Goal: Task Accomplishment & Management: Complete application form

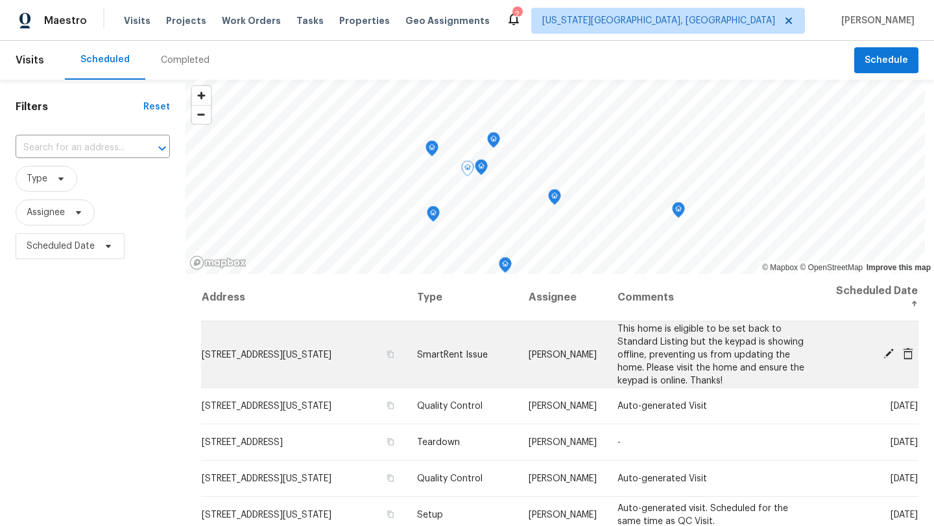
click at [883, 353] on icon at bounding box center [888, 354] width 12 height 12
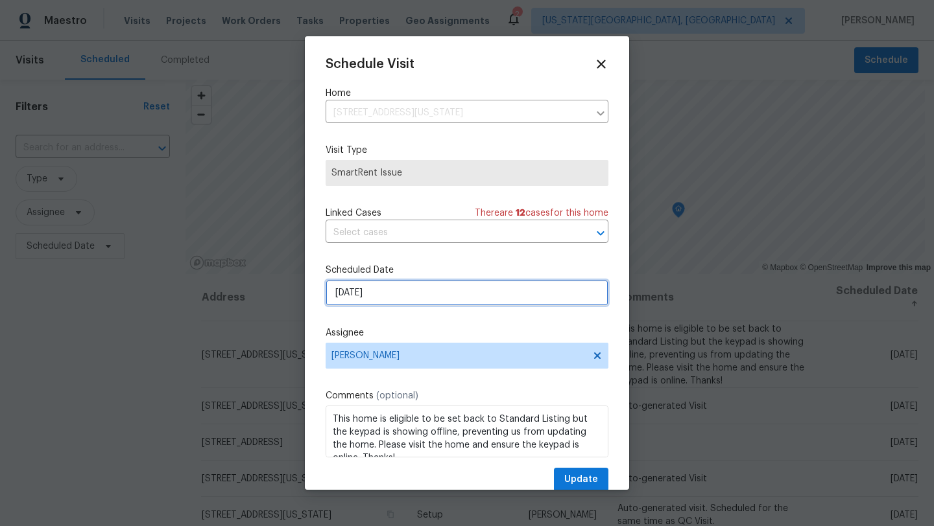
click at [443, 295] on input "[DATE]" at bounding box center [466, 293] width 283 height 26
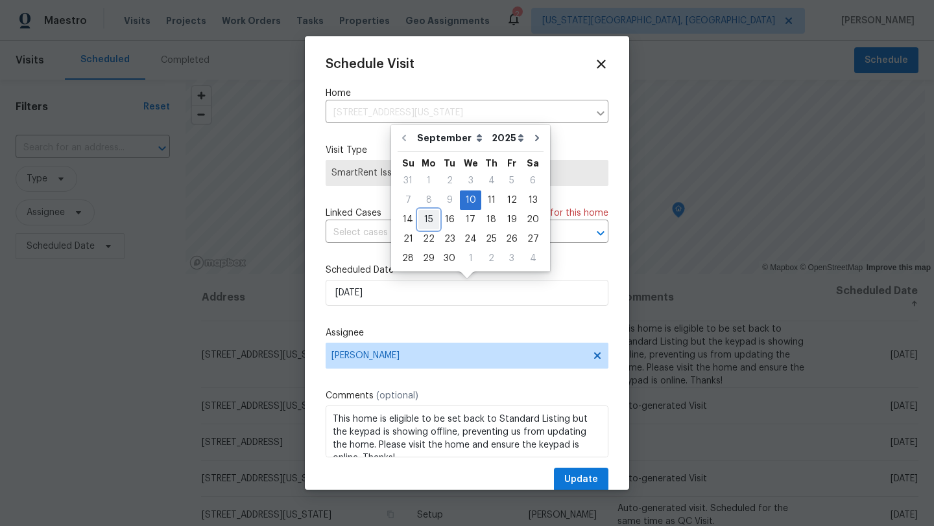
click at [430, 218] on div "15" at bounding box center [428, 220] width 21 height 18
type input "[DATE]"
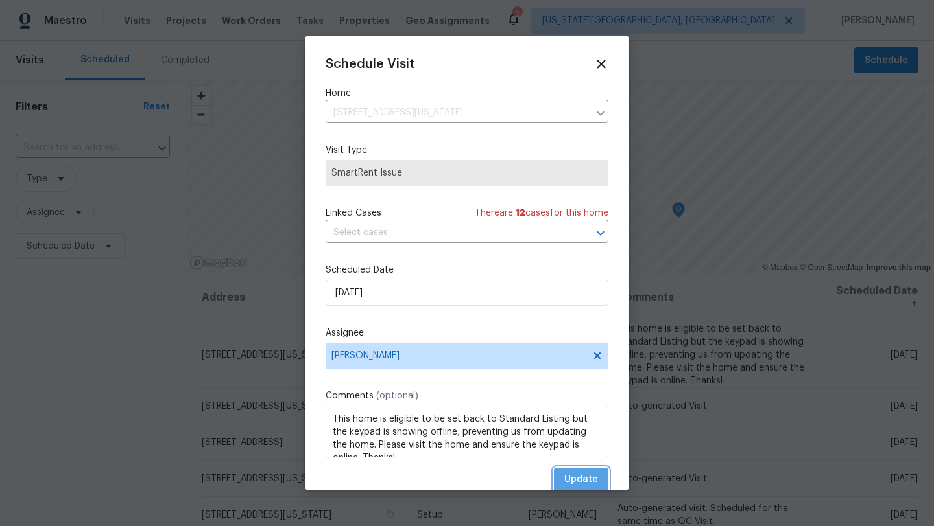
click at [582, 482] on span "Update" at bounding box center [581, 480] width 34 height 16
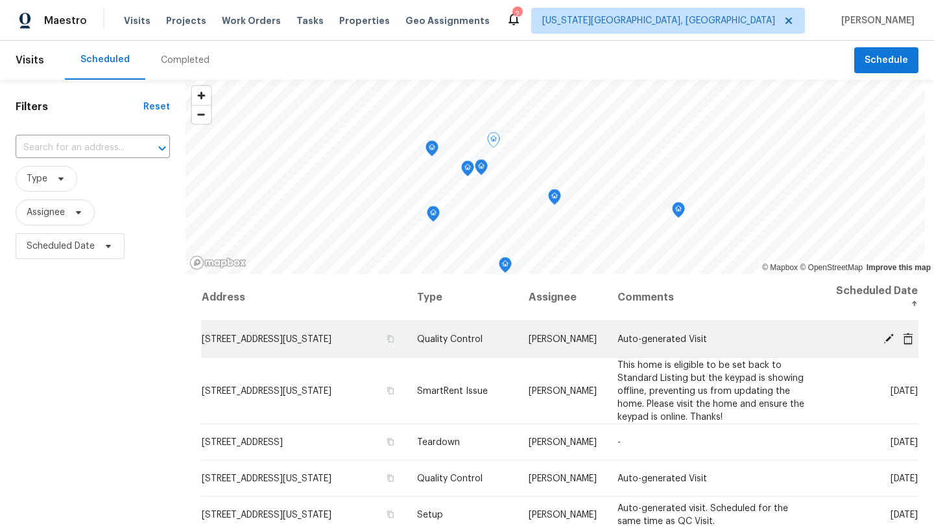
click at [895, 340] on span at bounding box center [887, 339] width 19 height 12
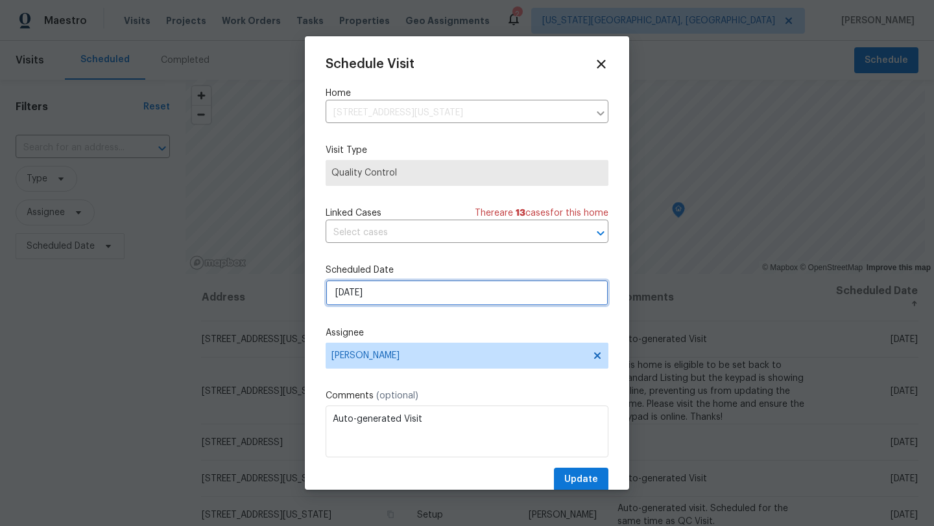
click at [467, 301] on input "[DATE]" at bounding box center [466, 293] width 283 height 26
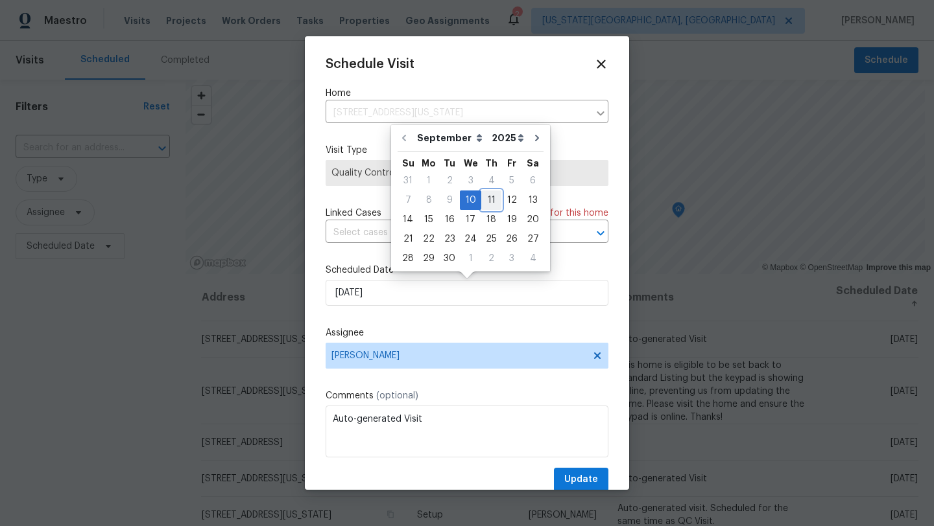
click at [487, 203] on div "11" at bounding box center [491, 200] width 20 height 18
type input "[DATE]"
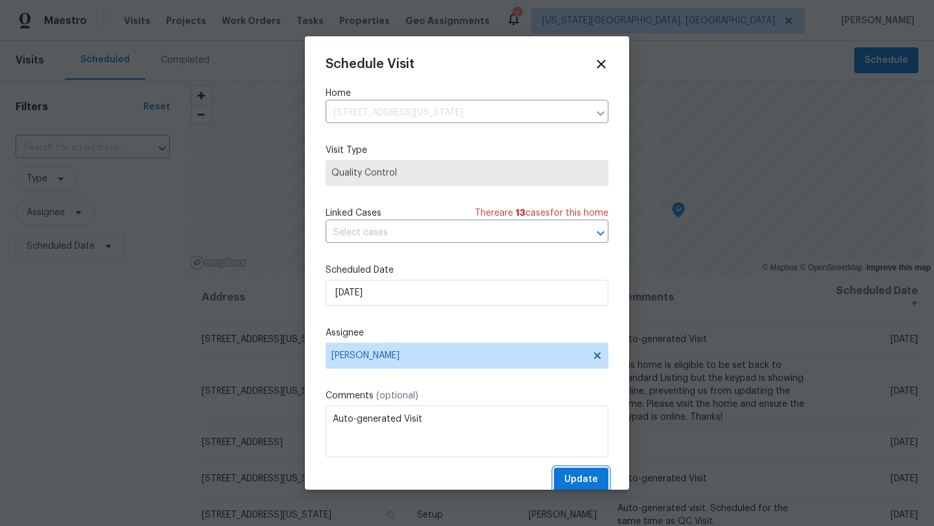
click at [575, 476] on span "Update" at bounding box center [581, 480] width 34 height 16
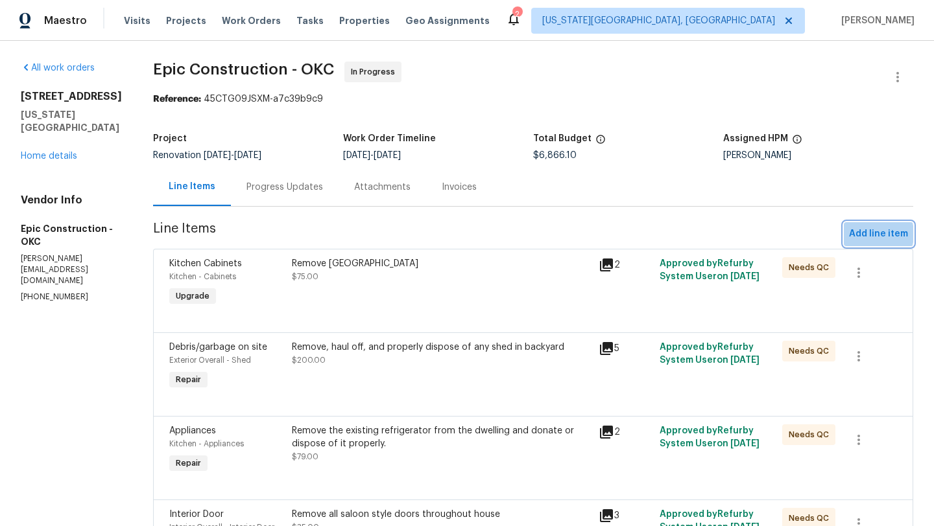
click at [866, 234] on span "Add line item" at bounding box center [878, 234] width 59 height 16
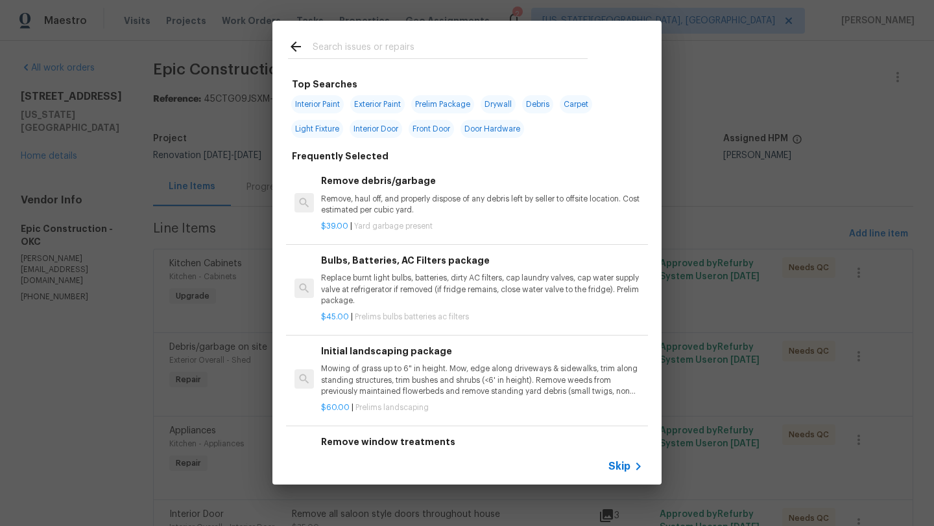
click at [618, 467] on span "Skip" at bounding box center [619, 466] width 22 height 13
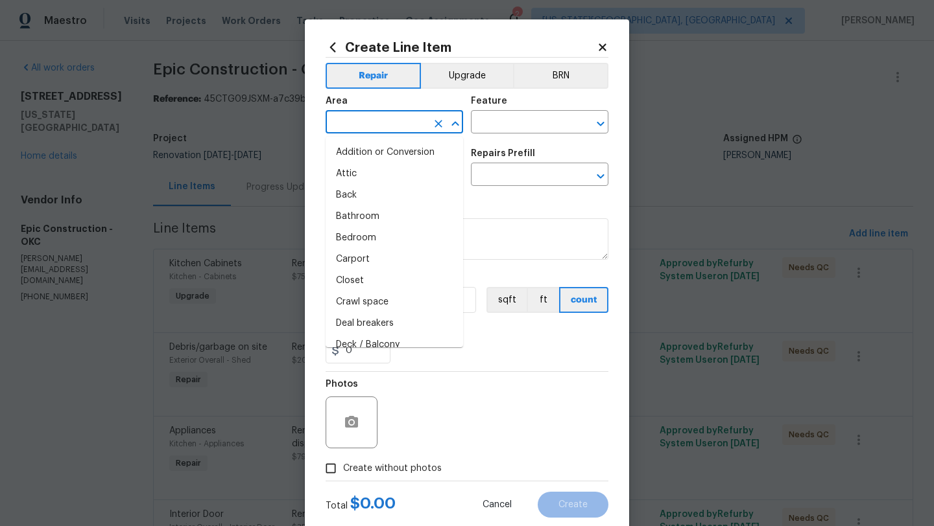
click at [361, 119] on input "text" at bounding box center [375, 123] width 101 height 20
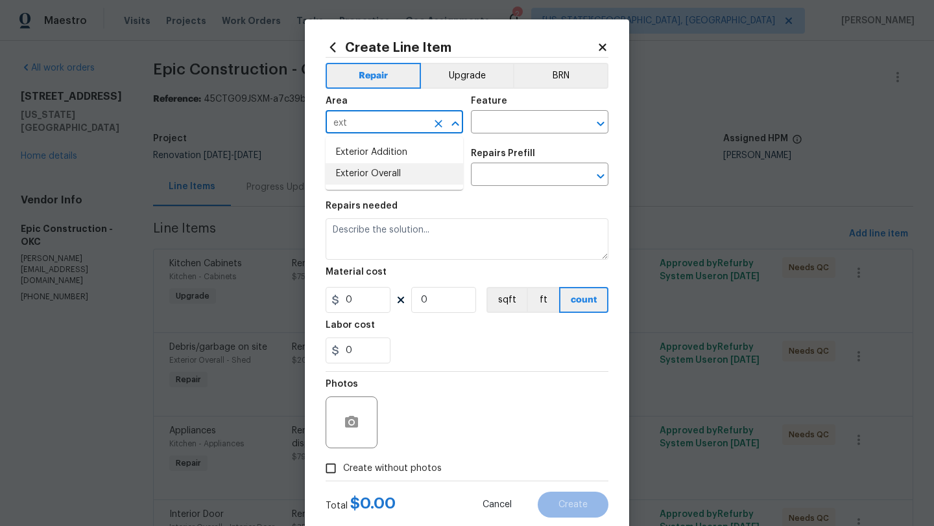
click at [366, 172] on li "Exterior Overall" at bounding box center [393, 173] width 137 height 21
type input "Exterior Overall"
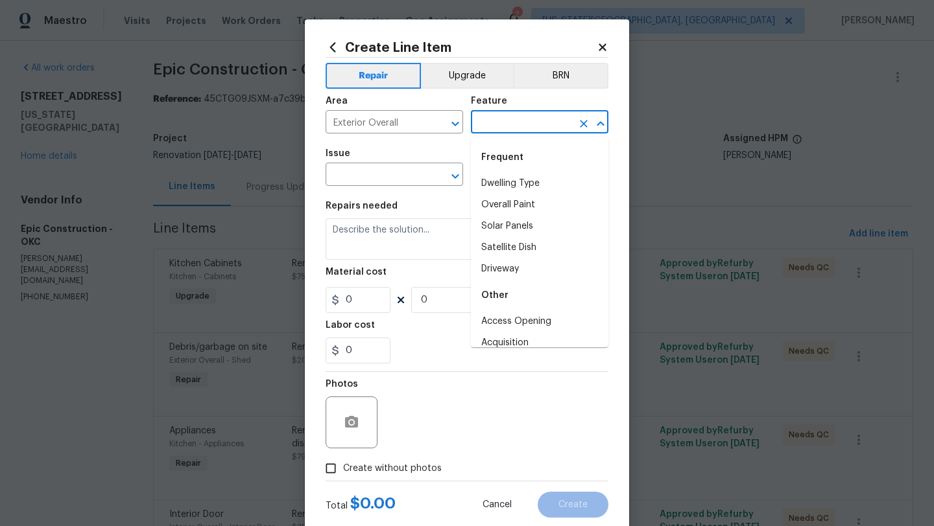
click at [500, 128] on input "text" at bounding box center [521, 123] width 101 height 20
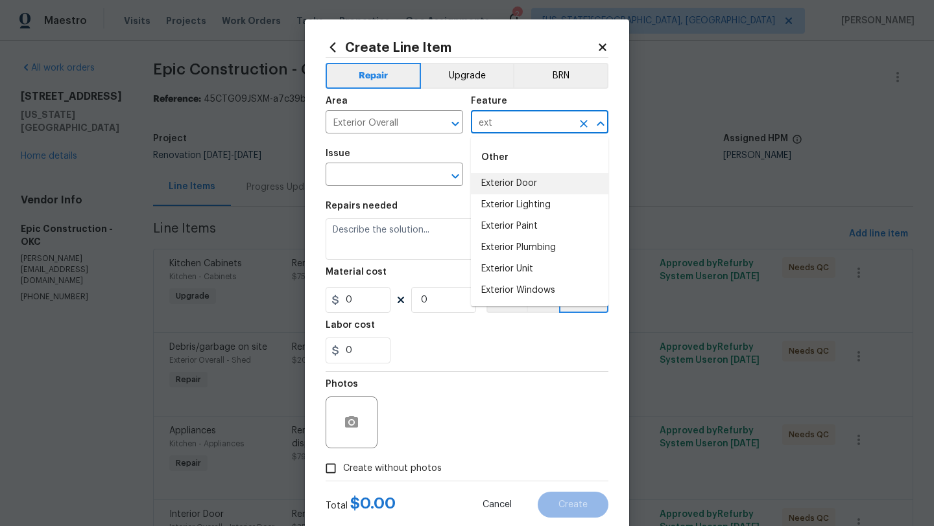
click at [502, 185] on li "Exterior Door" at bounding box center [539, 183] width 137 height 21
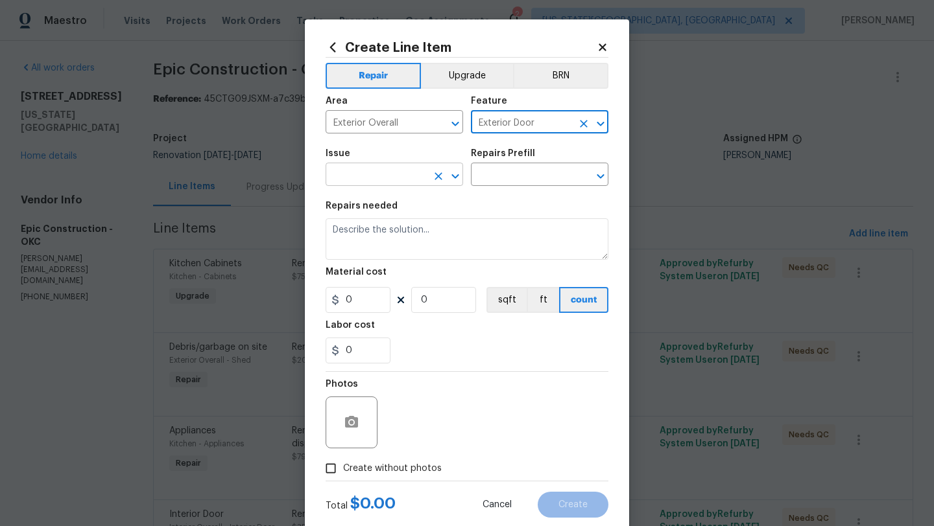
type input "Exterior Door"
click at [386, 175] on input "text" at bounding box center [375, 176] width 101 height 20
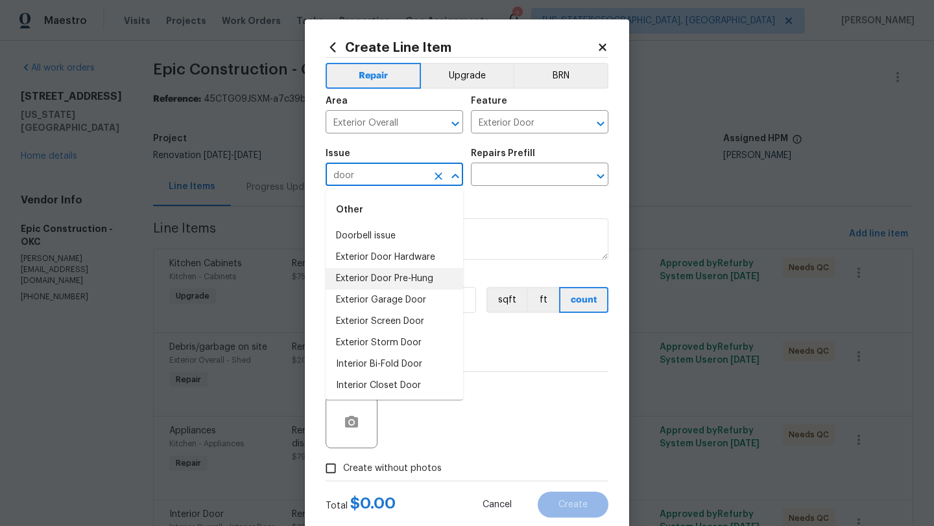
click at [405, 280] on li "Exterior Door Pre-Hung" at bounding box center [393, 278] width 137 height 21
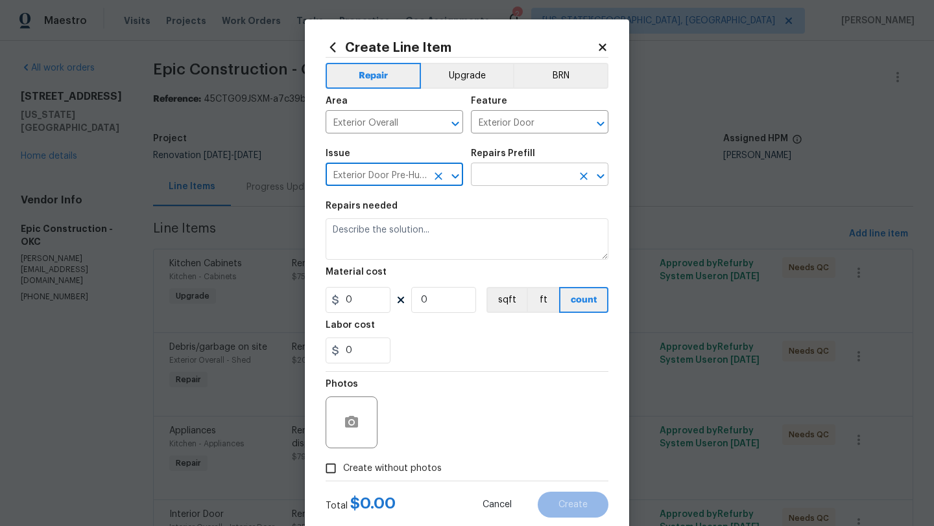
type input "Exterior Door Pre-Hung"
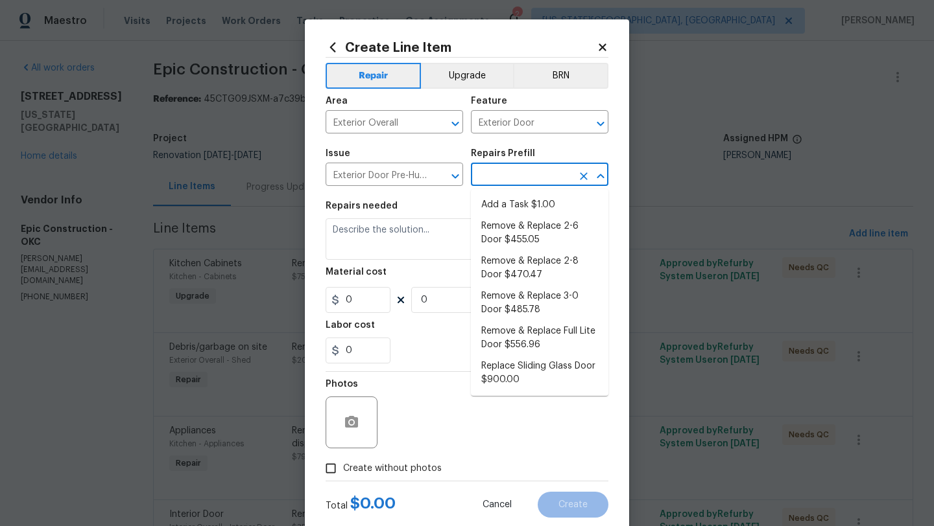
click at [504, 176] on input "text" at bounding box center [521, 176] width 101 height 20
click at [502, 299] on li "Remove & Replace 3-0 Door $485.78" at bounding box center [539, 303] width 137 height 35
type input "Interior Door"
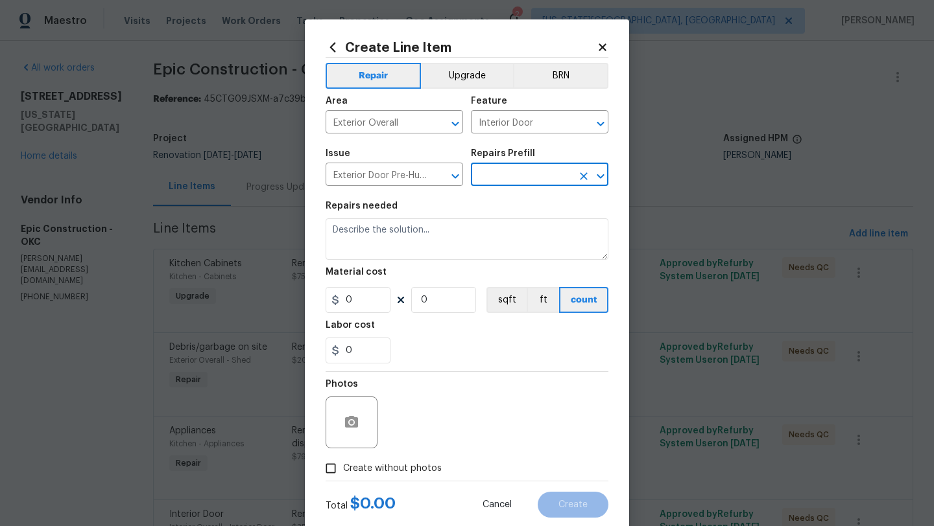
type input "Remove & Replace 3-0 Door $485.78"
type textarea "Remove the existing exterior door, prep the opening and install a new 3-0 steel…"
type input "485.78"
type input "1"
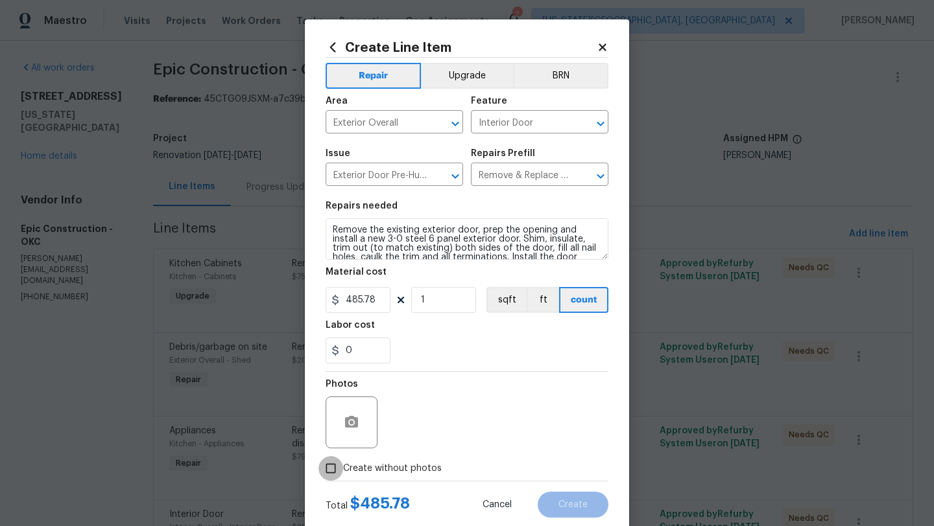
click at [335, 468] on input "Create without photos" at bounding box center [330, 468] width 25 height 25
checkbox input "true"
click at [377, 301] on input "485.78" at bounding box center [357, 300] width 65 height 26
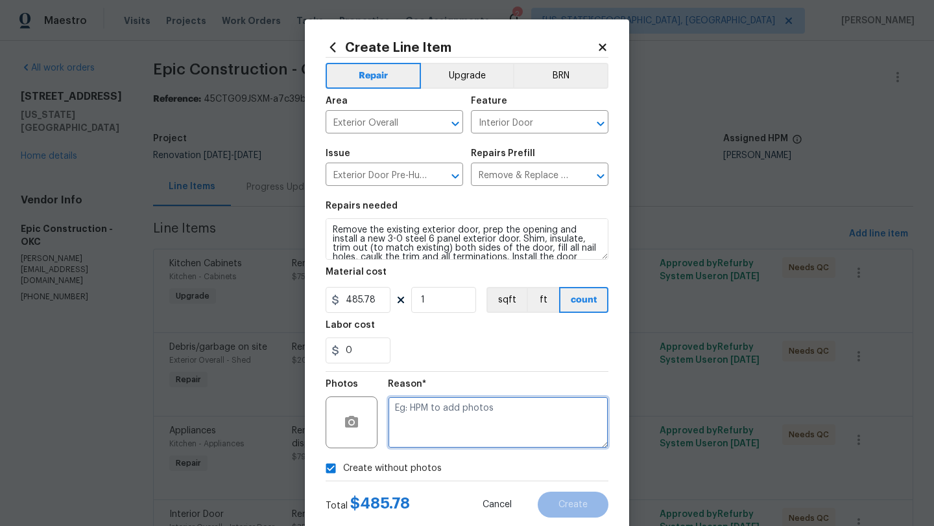
click at [448, 419] on textarea at bounding box center [498, 423] width 220 height 52
type textarea "."
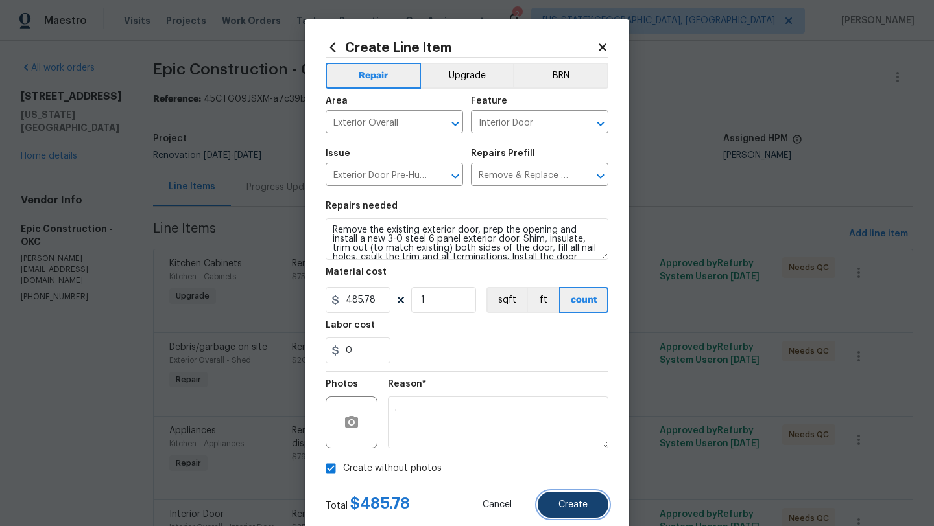
click at [575, 509] on span "Create" at bounding box center [572, 505] width 29 height 10
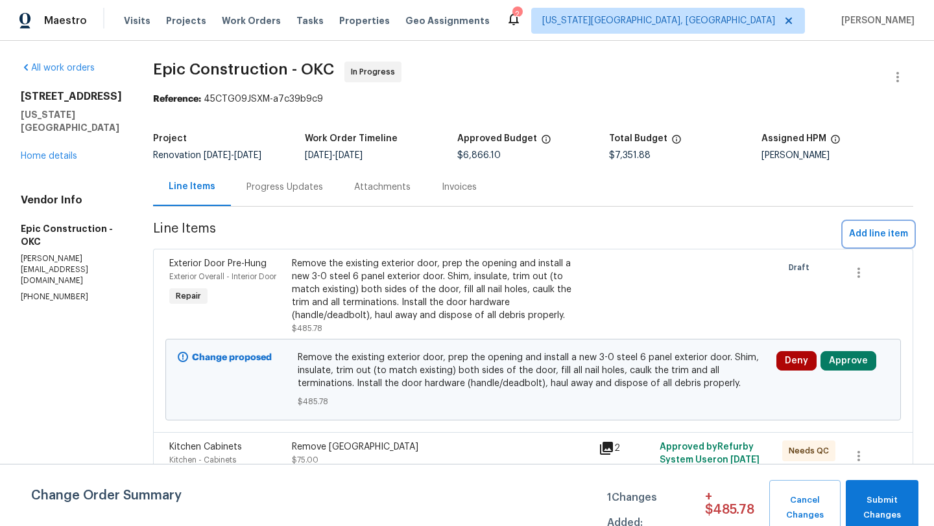
click at [871, 236] on span "Add line item" at bounding box center [878, 234] width 59 height 16
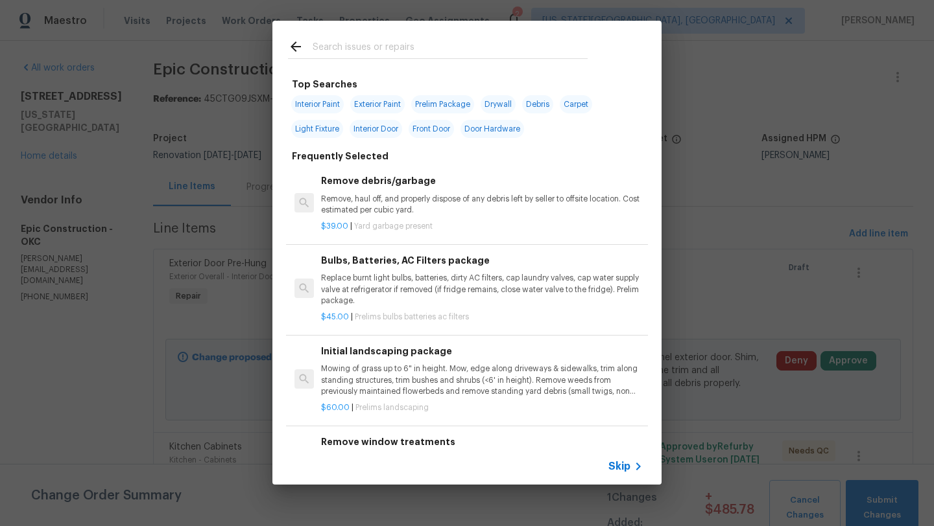
click at [623, 468] on span "Skip" at bounding box center [619, 466] width 22 height 13
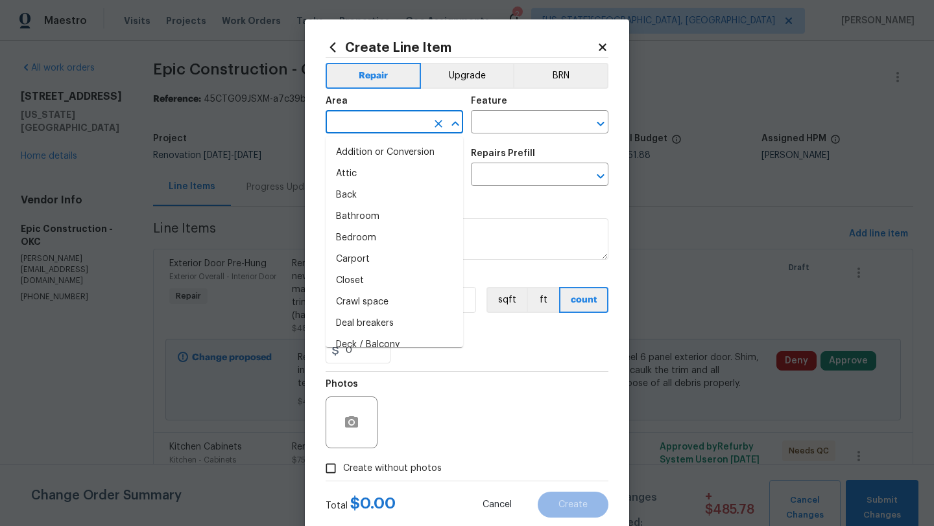
click at [388, 129] on input "text" at bounding box center [375, 123] width 101 height 20
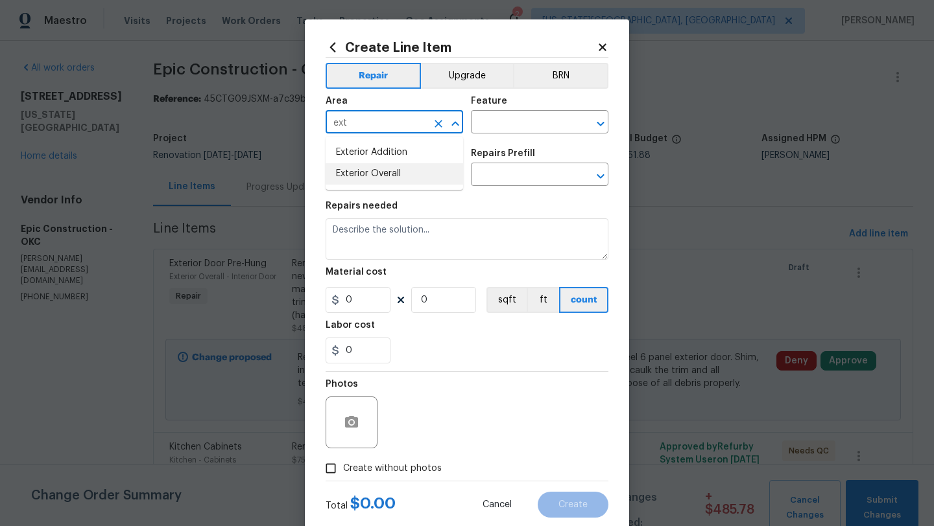
click at [389, 173] on li "Exterior Overall" at bounding box center [393, 173] width 137 height 21
type input "Exterior Overall"
click at [500, 119] on input "text" at bounding box center [521, 123] width 101 height 20
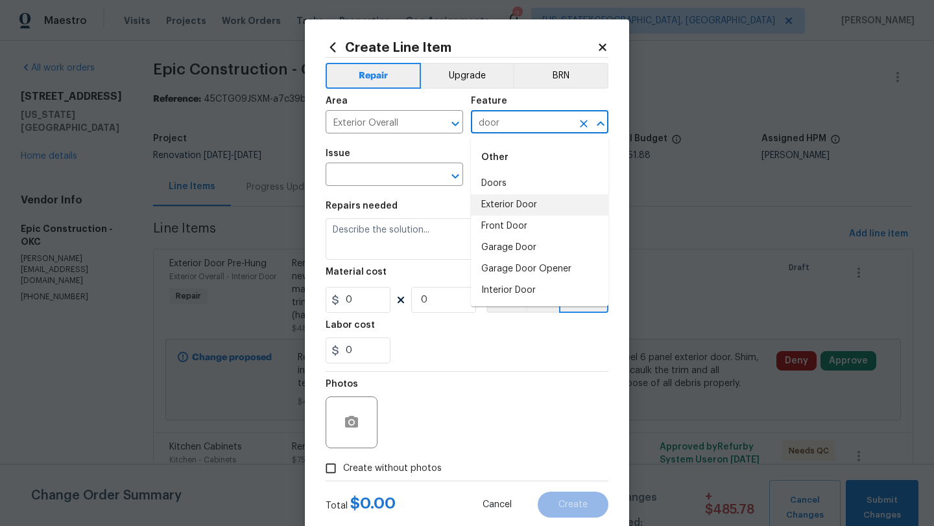
click at [493, 208] on li "Exterior Door" at bounding box center [539, 204] width 137 height 21
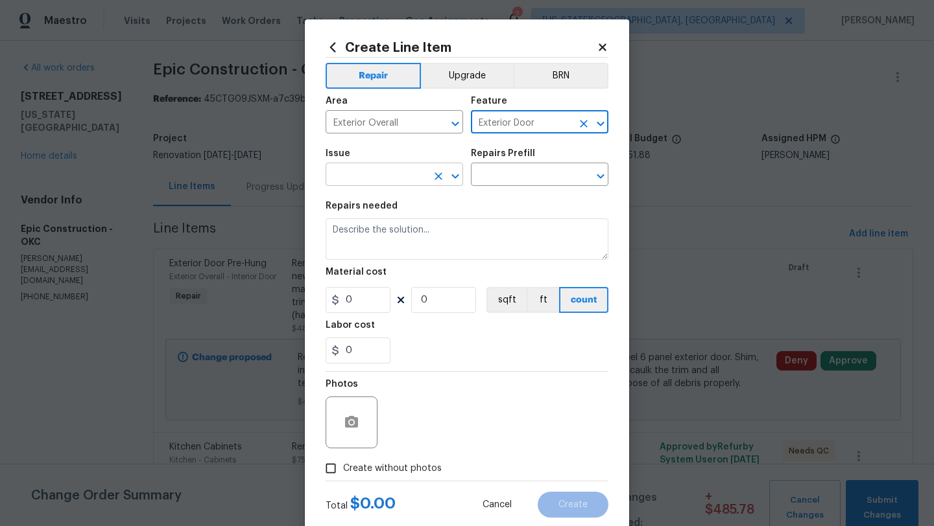
type input "Exterior Door"
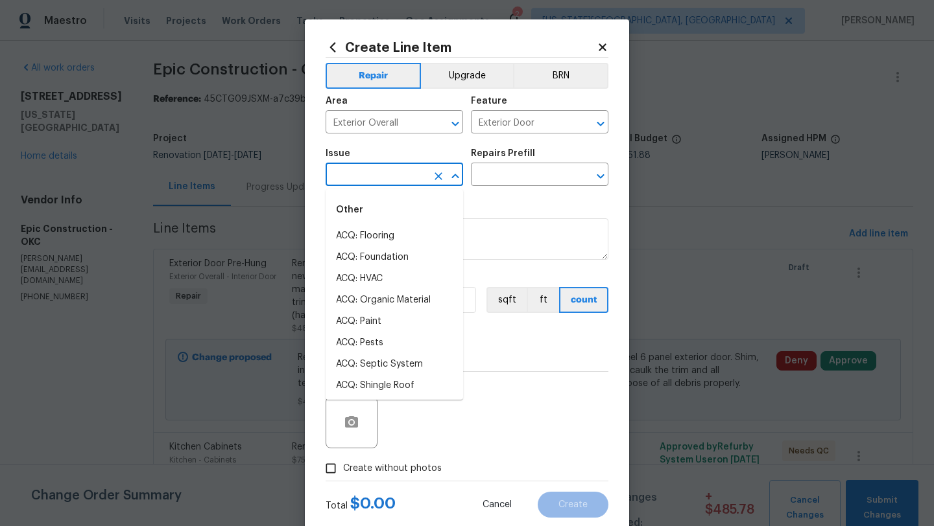
click at [395, 177] on input "text" at bounding box center [375, 176] width 101 height 20
click at [386, 261] on li "Exterior Door Hardware" at bounding box center [393, 257] width 137 height 21
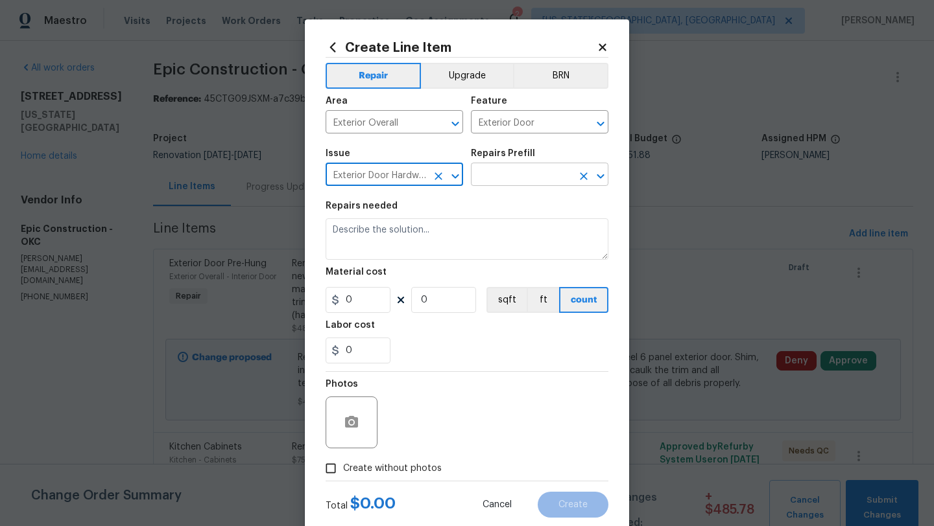
type input "Exterior Door Hardware"
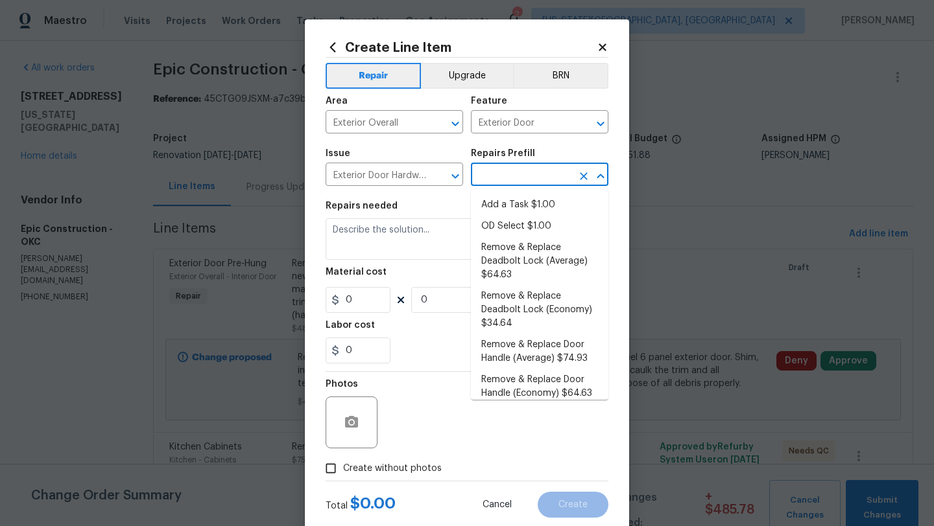
click at [495, 181] on input "text" at bounding box center [521, 176] width 101 height 20
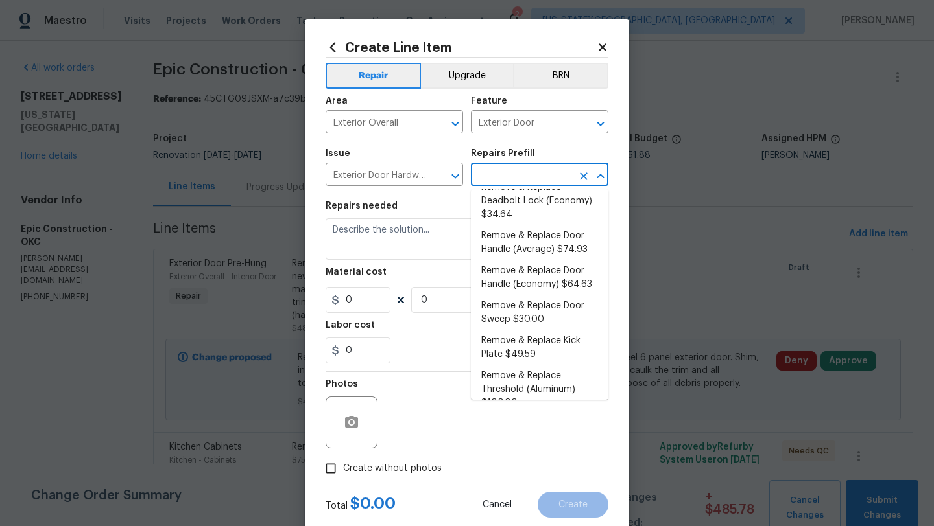
scroll to position [113, 0]
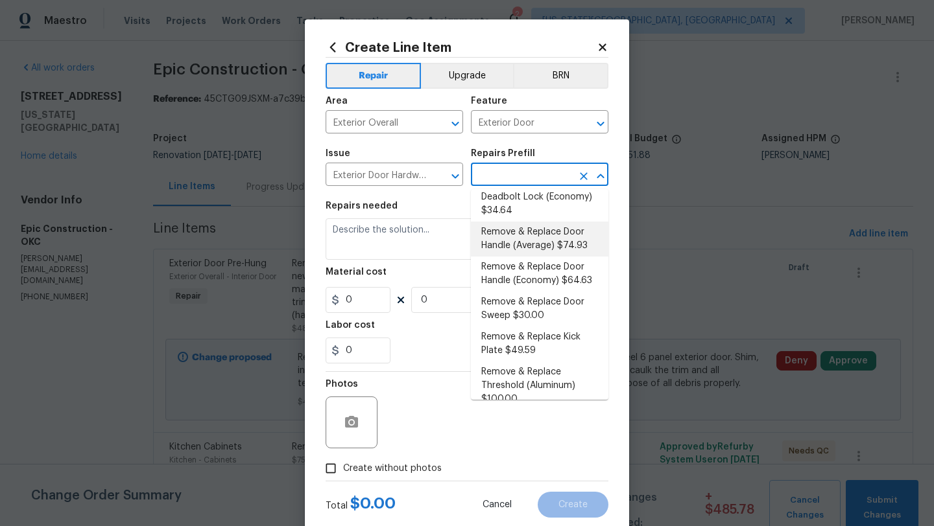
click at [524, 241] on li "Remove & Replace Door Handle (Average) $74.93" at bounding box center [539, 239] width 137 height 35
type input "Interior Door"
type input "Remove & Replace Door Handle (Average) $74.93"
type textarea "Remove the exisiting exterior door handle and replace with new. Haul away and d…"
type input "74.93"
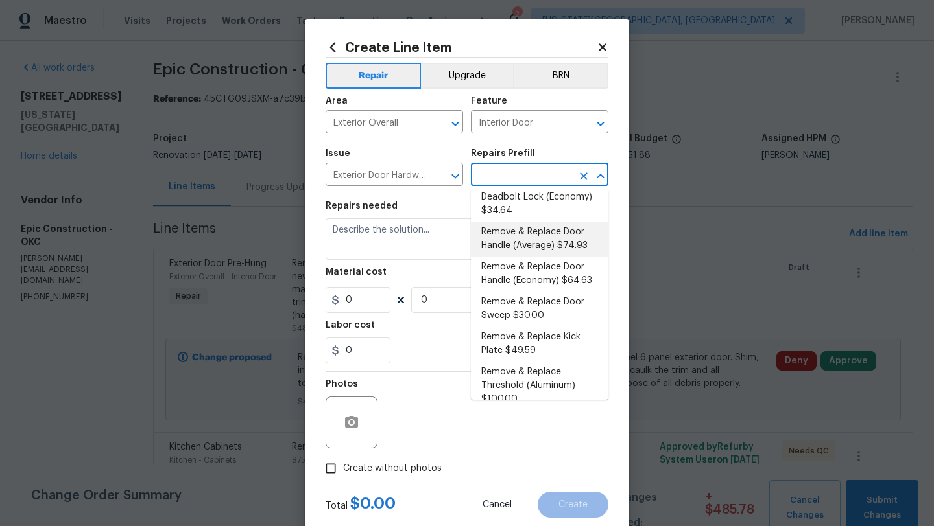
type input "1"
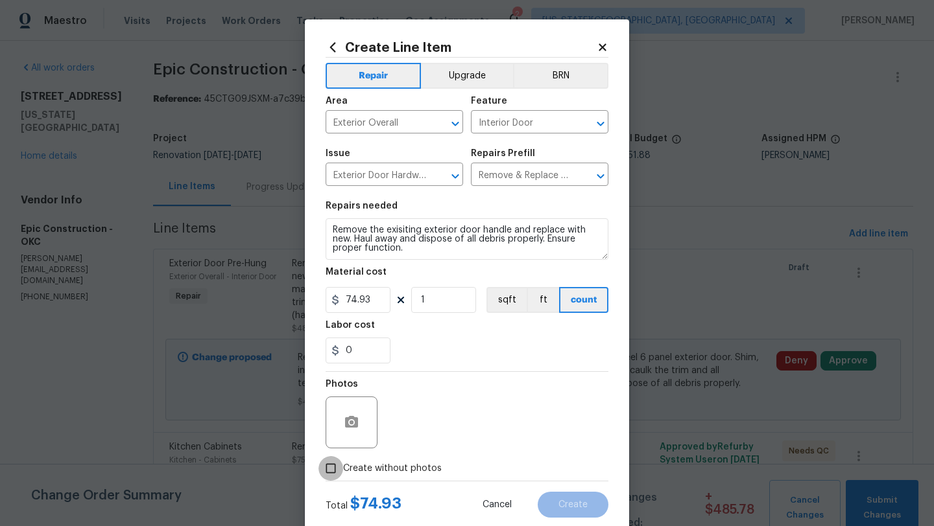
click at [332, 465] on input "Create without photos" at bounding box center [330, 468] width 25 height 25
checkbox input "true"
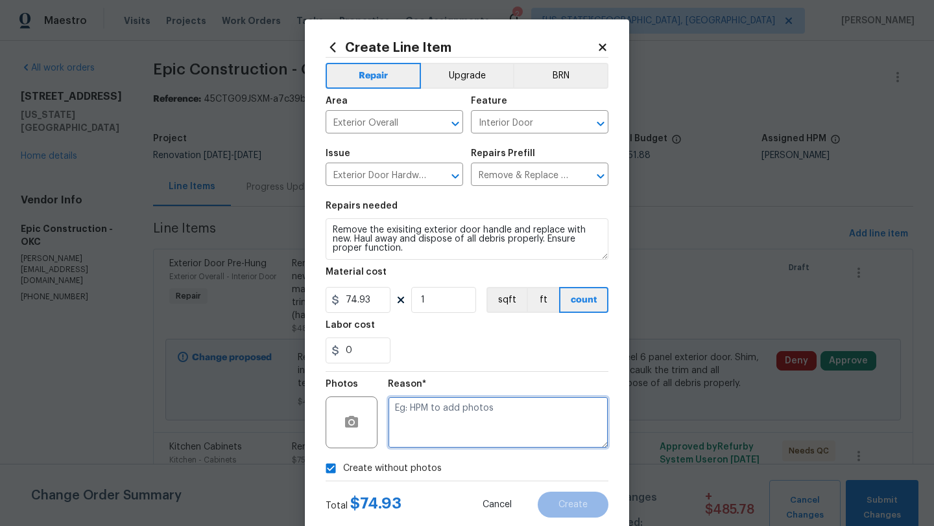
click at [434, 435] on textarea at bounding box center [498, 423] width 220 height 52
type textarea ","
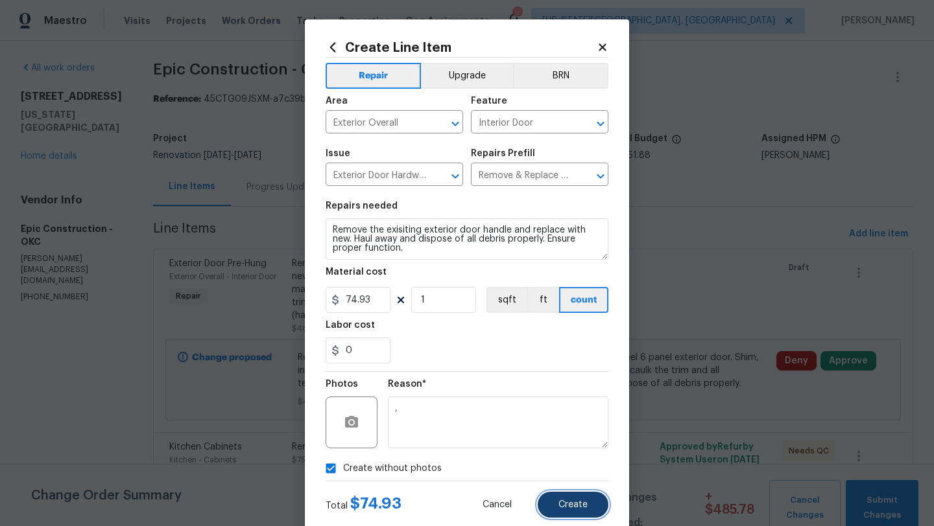
click at [576, 511] on button "Create" at bounding box center [572, 505] width 71 height 26
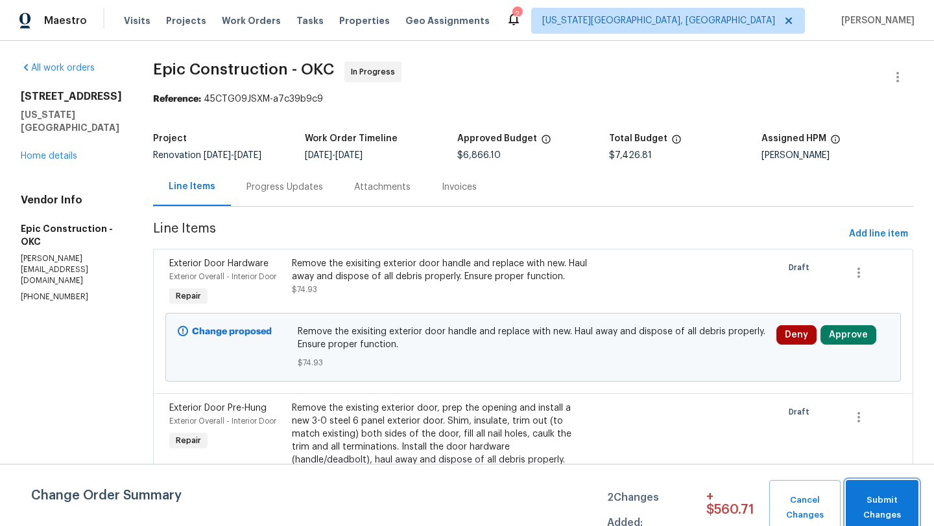
click at [887, 490] on button "Submit Changes" at bounding box center [881, 508] width 73 height 56
